Goal: Find specific page/section: Find specific page/section

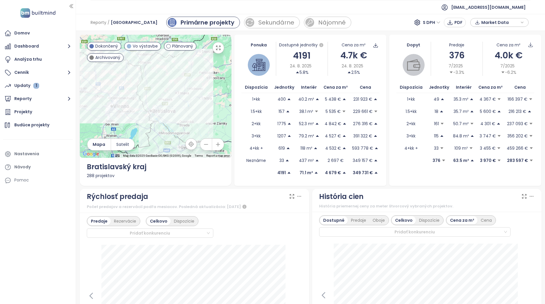
click at [297, 246] on div "[DATE] predané: 223 Kliknite pre viac informácií." at bounding box center [194, 303] width 215 height 117
click at [68, 97] on icon "button" at bounding box center [68, 98] width 7 height 7
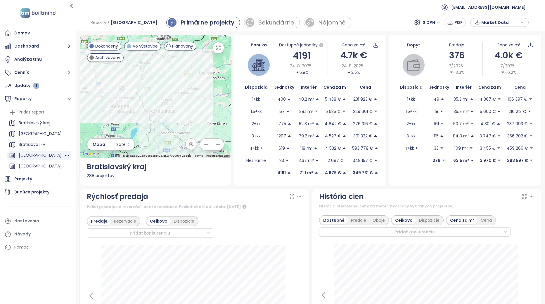
click at [40, 155] on div "[GEOGRAPHIC_DATA]" at bounding box center [40, 155] width 43 height 7
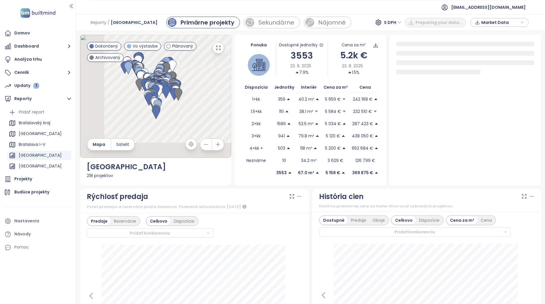
click at [300, 223] on div "Predaje Rezervácie Celkovo Dispozície Pridať konkurenciu" at bounding box center [194, 291] width 229 height 156
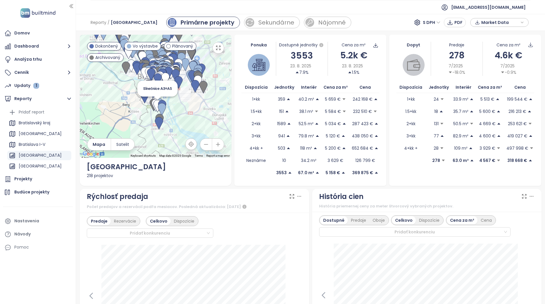
click at [153, 104] on img at bounding box center [157, 106] width 8 height 13
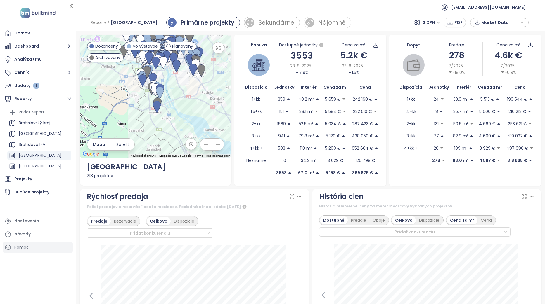
drag, startPoint x: 31, startPoint y: 174, endPoint x: 40, endPoint y: 180, distance: 10.7
click at [31, 174] on div "Projekty" at bounding box center [38, 179] width 70 height 12
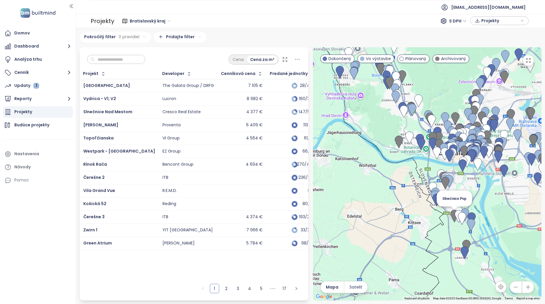
click at [453, 214] on img at bounding box center [454, 216] width 8 height 13
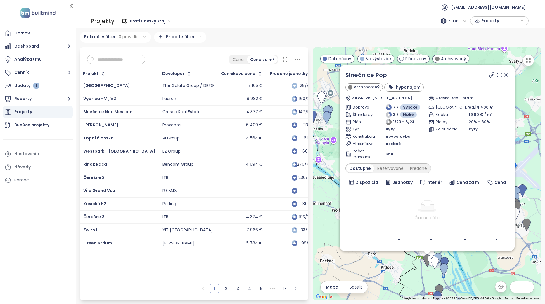
click at [507, 75] on icon at bounding box center [506, 75] width 6 height 6
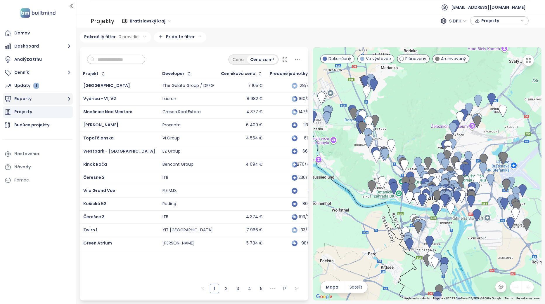
click at [65, 96] on button "Reporty" at bounding box center [38, 99] width 70 height 12
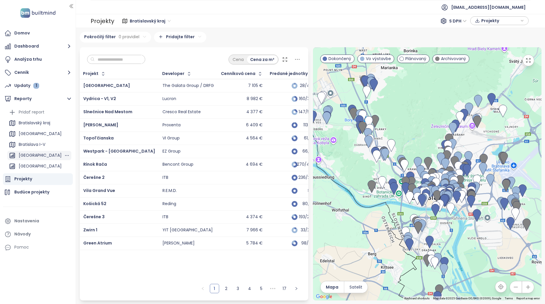
click at [41, 159] on div "[GEOGRAPHIC_DATA]" at bounding box center [40, 155] width 43 height 7
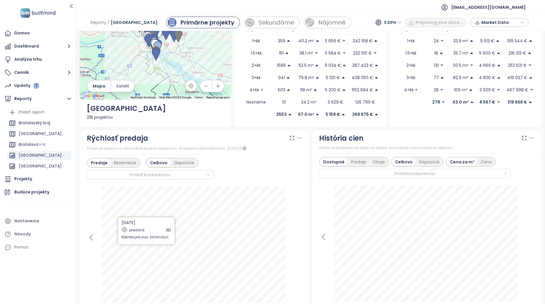
scroll to position [88, 0]
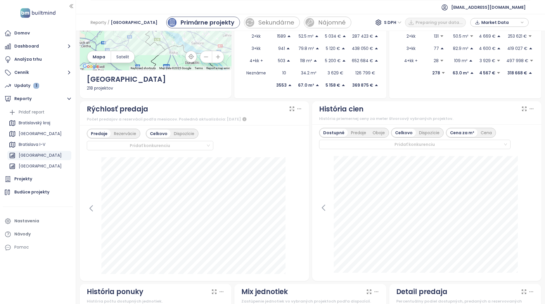
click at [90, 203] on div "[DATE] predané: 161 Kliknite pre viac informácií." at bounding box center [194, 215] width 215 height 117
click at [91, 206] on icon at bounding box center [91, 208] width 9 height 9
click at [91, 206] on div at bounding box center [194, 215] width 215 height 117
click at [299, 209] on icon at bounding box center [297, 208] width 9 height 9
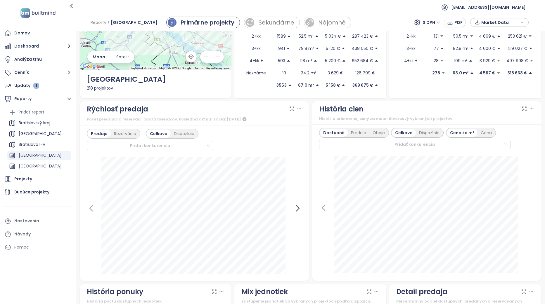
click at [293, 206] on icon at bounding box center [297, 208] width 9 height 9
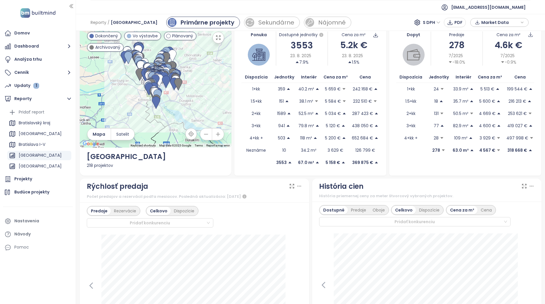
scroll to position [0, 0]
